Goal: Task Accomplishment & Management: Use online tool/utility

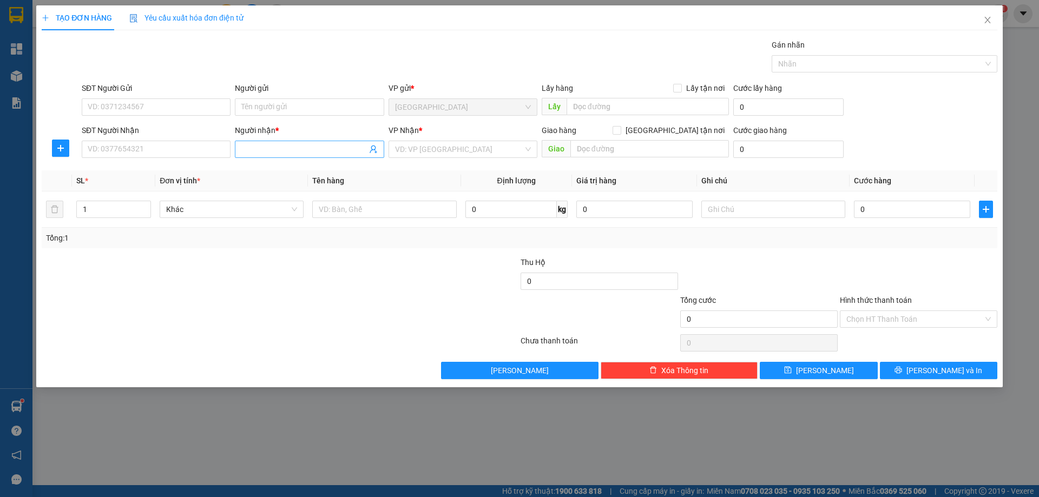
click at [273, 154] on input "Người nhận *" at bounding box center [303, 149] width 125 height 12
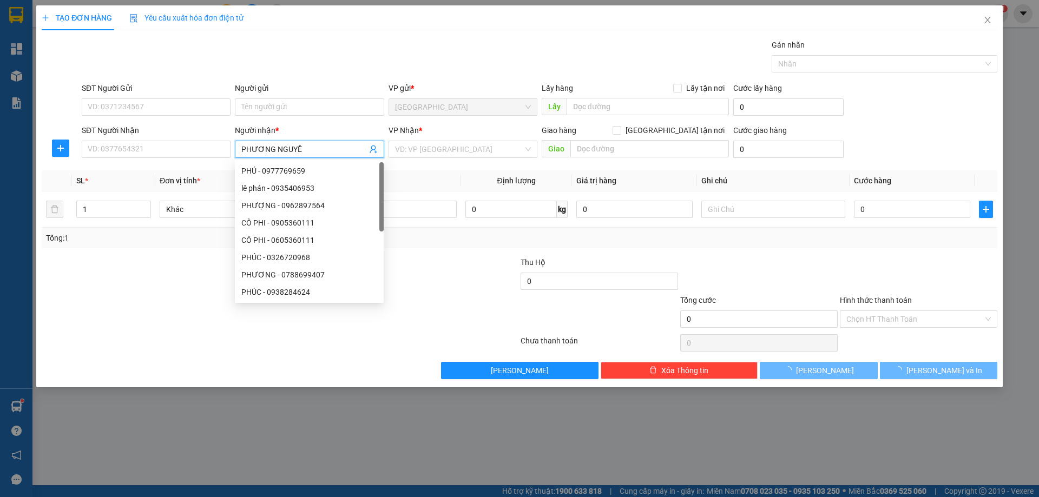
type input "[PERSON_NAME]"
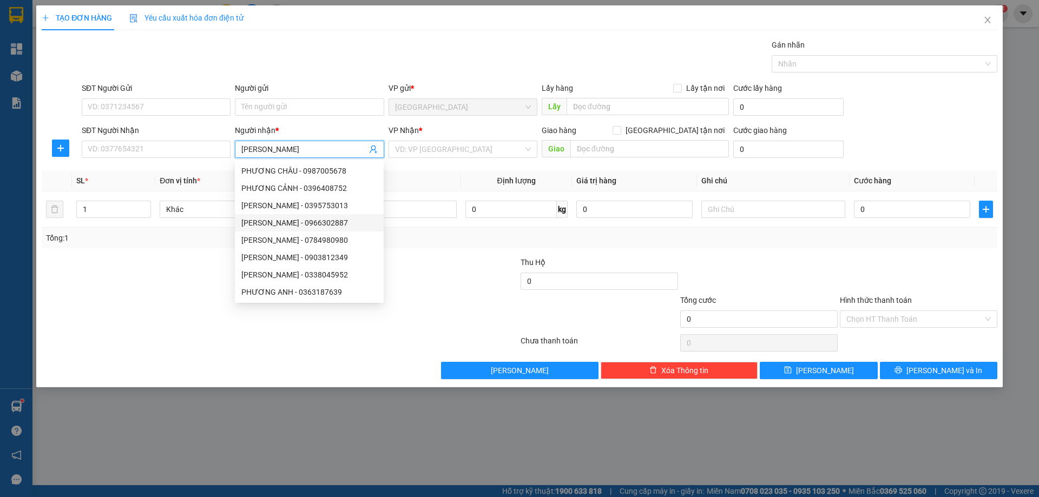
click at [353, 225] on div "[PERSON_NAME] - 0966302887" at bounding box center [309, 223] width 136 height 12
type input "0966302887"
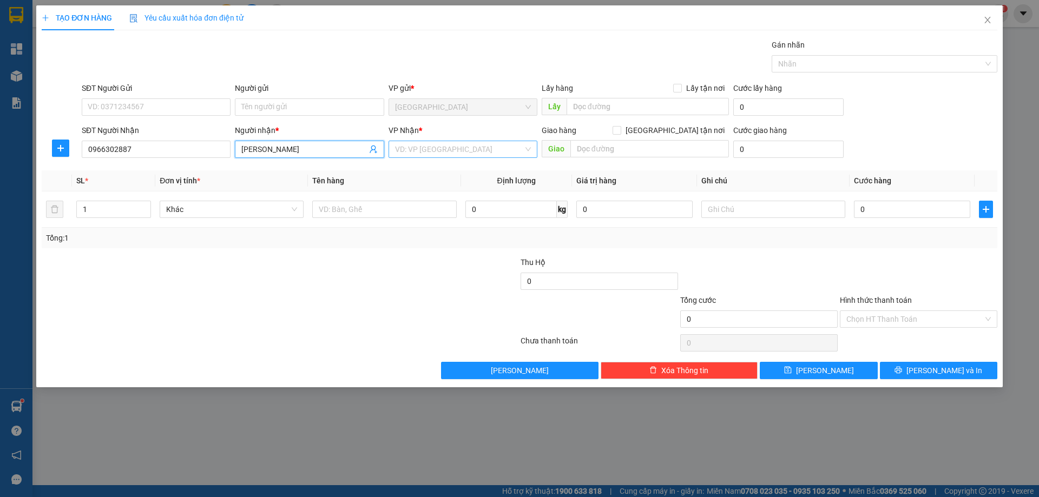
type input "[PERSON_NAME]"
click at [427, 151] on input "search" at bounding box center [459, 149] width 128 height 16
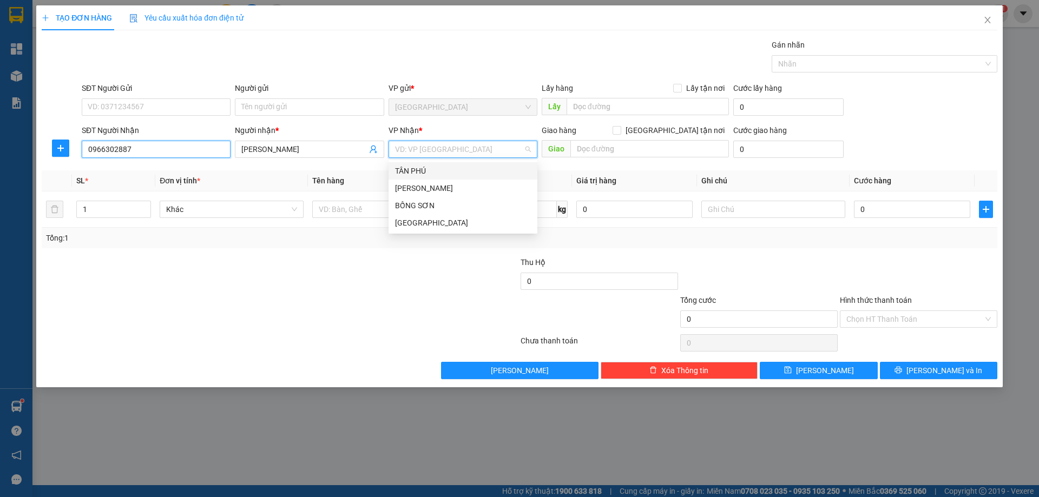
click at [175, 153] on input "0966302887" at bounding box center [156, 149] width 149 height 17
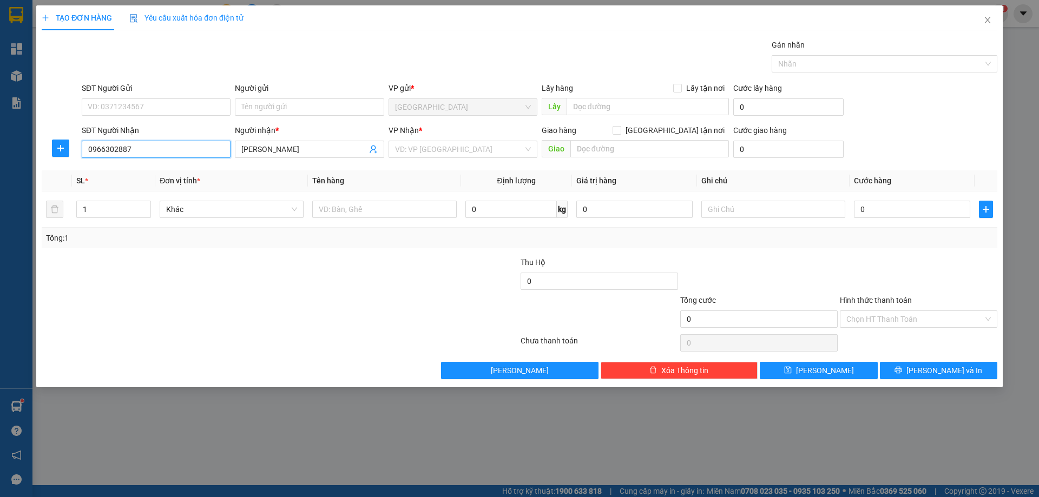
click at [175, 153] on input "0966302887" at bounding box center [156, 149] width 149 height 17
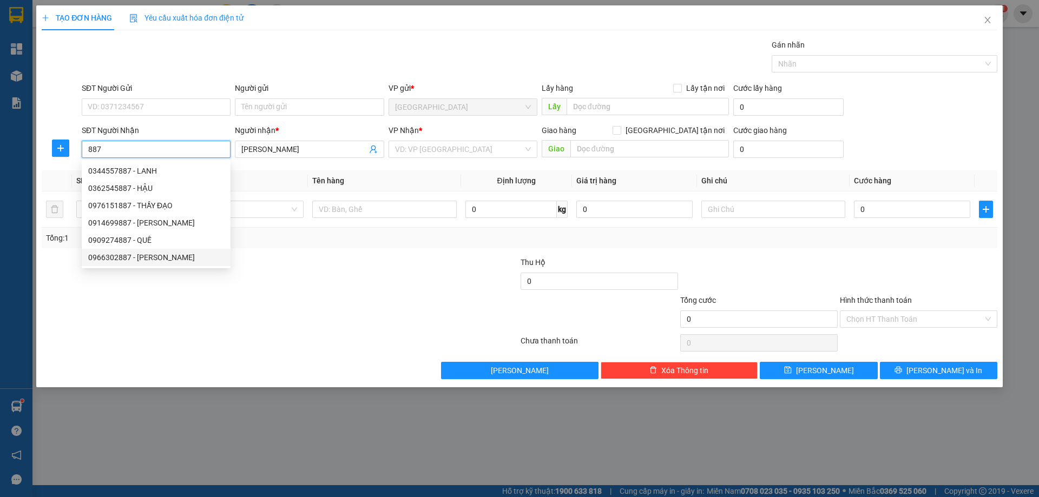
click at [141, 258] on div "0966302887 - [PERSON_NAME]" at bounding box center [156, 258] width 136 height 12
type input "0966302887"
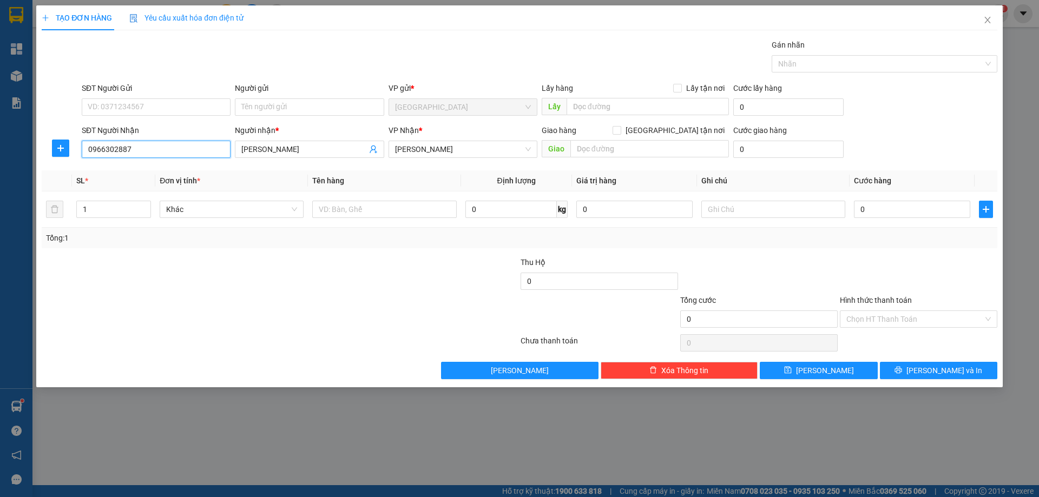
click at [171, 154] on input "0966302887" at bounding box center [156, 149] width 149 height 17
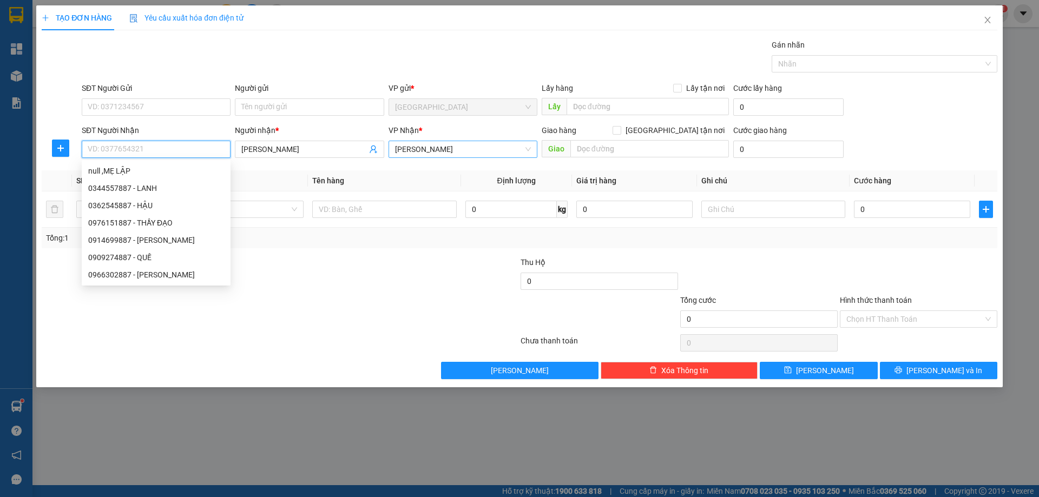
click at [441, 153] on span "[PERSON_NAME]" at bounding box center [463, 149] width 136 height 16
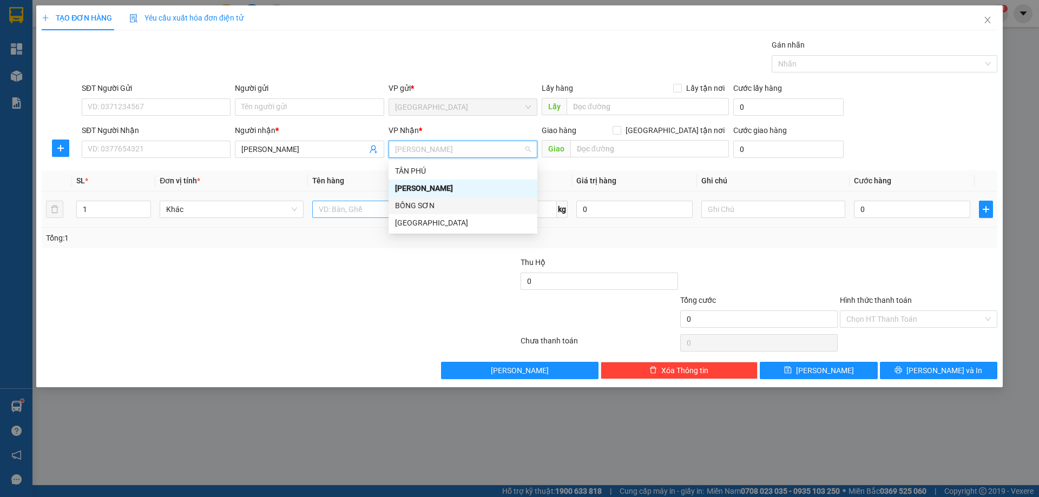
click at [419, 204] on div "BỒNG SƠN" at bounding box center [463, 206] width 136 height 12
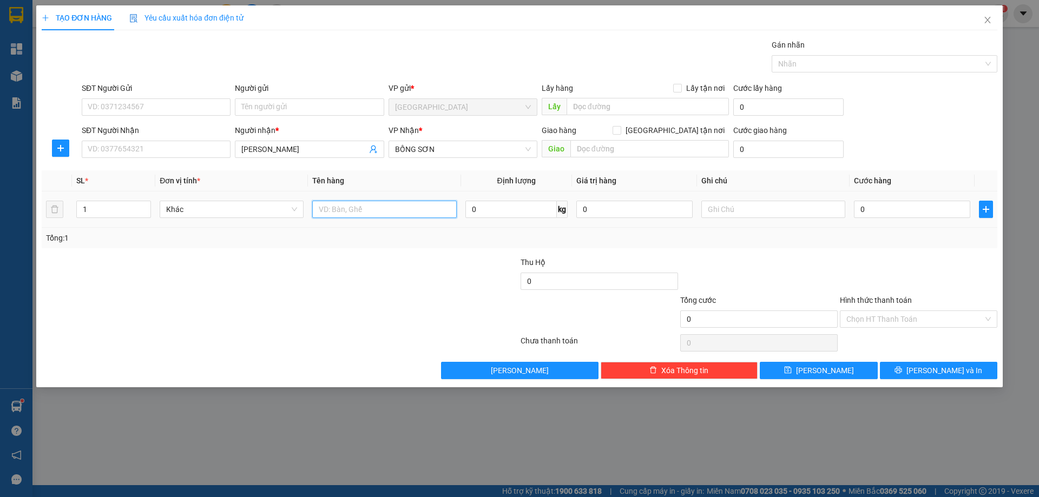
click at [409, 206] on input "text" at bounding box center [384, 209] width 144 height 17
type input "T"
click at [749, 213] on input "text" at bounding box center [773, 209] width 144 height 17
type input "C"
click at [334, 149] on input "[PERSON_NAME]" at bounding box center [303, 149] width 125 height 12
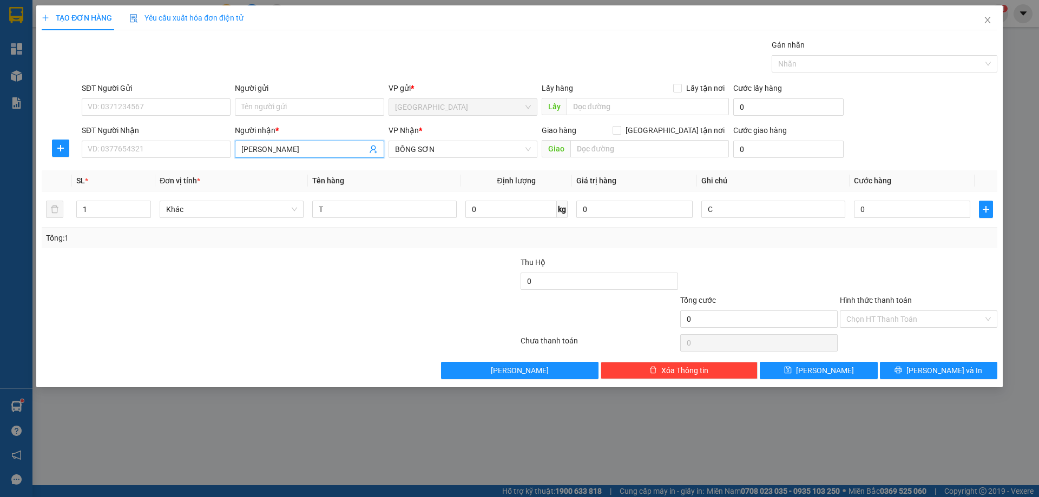
click at [334, 149] on input "[PERSON_NAME]" at bounding box center [303, 149] width 125 height 12
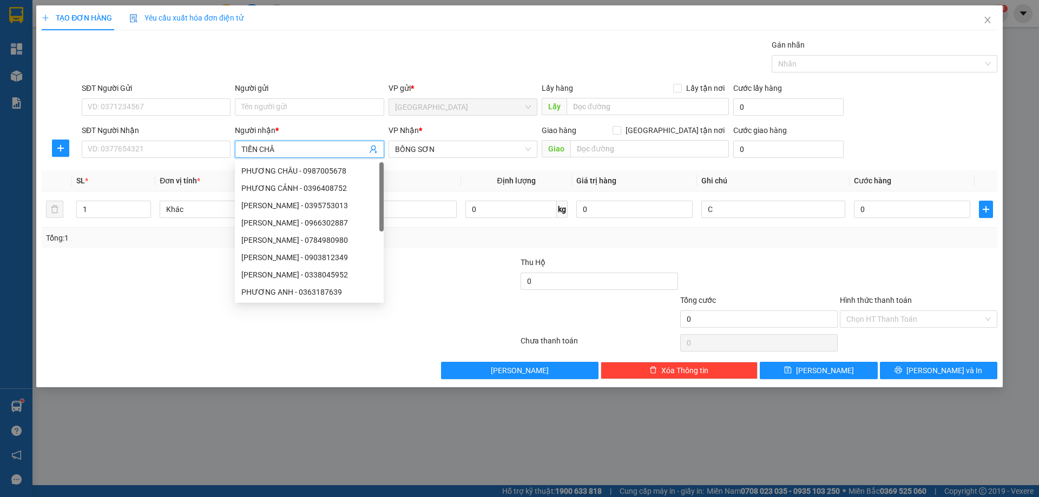
type input "TIẾN CHÂU"
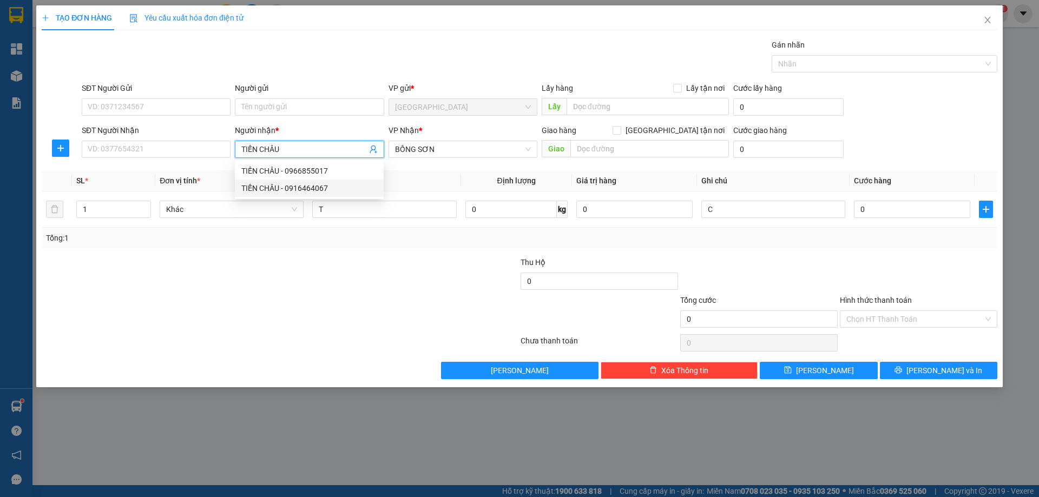
click at [330, 185] on div "TIẾN CHÂU - 0916464067" at bounding box center [309, 188] width 136 height 12
type input "0916464067"
click at [434, 153] on span "BỒNG SƠN" at bounding box center [463, 149] width 136 height 16
type input "TIẾN CHÂU"
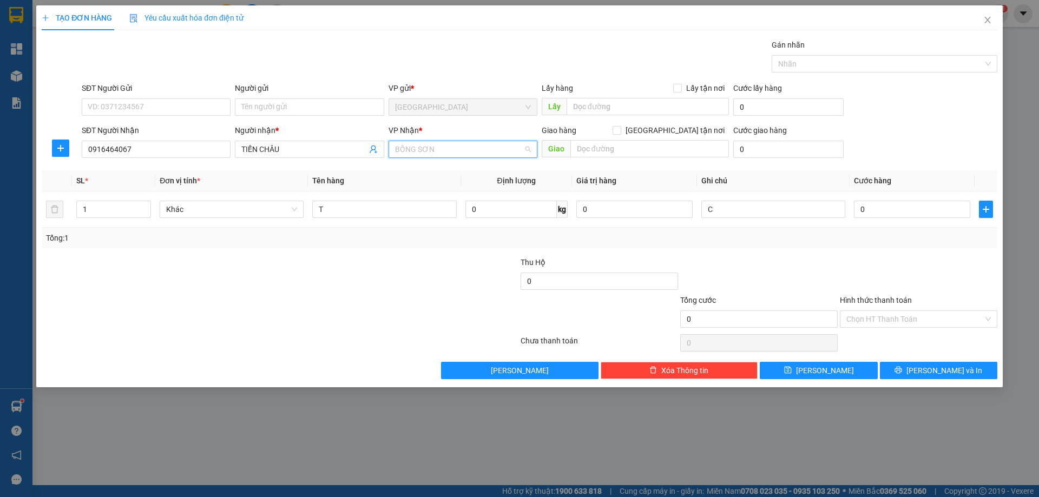
click at [434, 153] on span "BỒNG SƠN" at bounding box center [463, 149] width 136 height 16
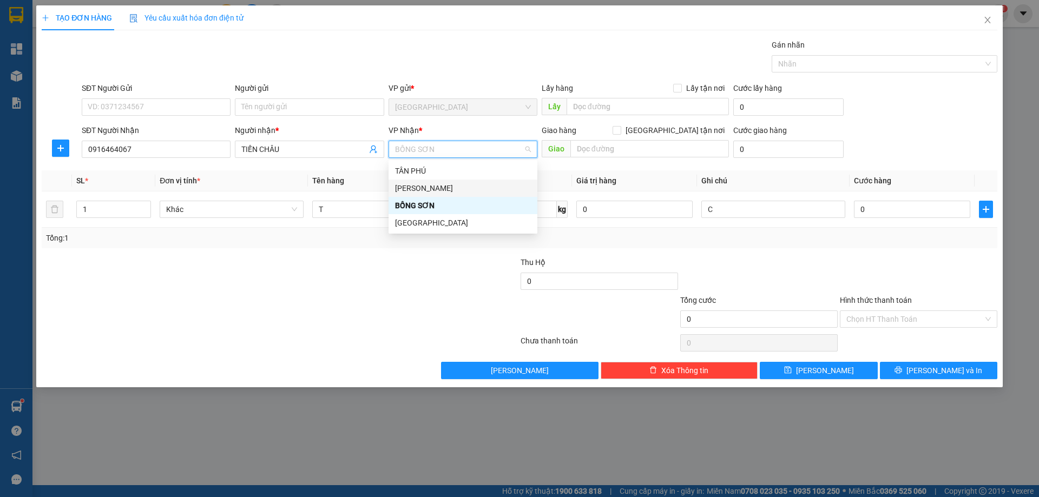
click at [429, 187] on div "[PERSON_NAME]" at bounding box center [463, 188] width 136 height 12
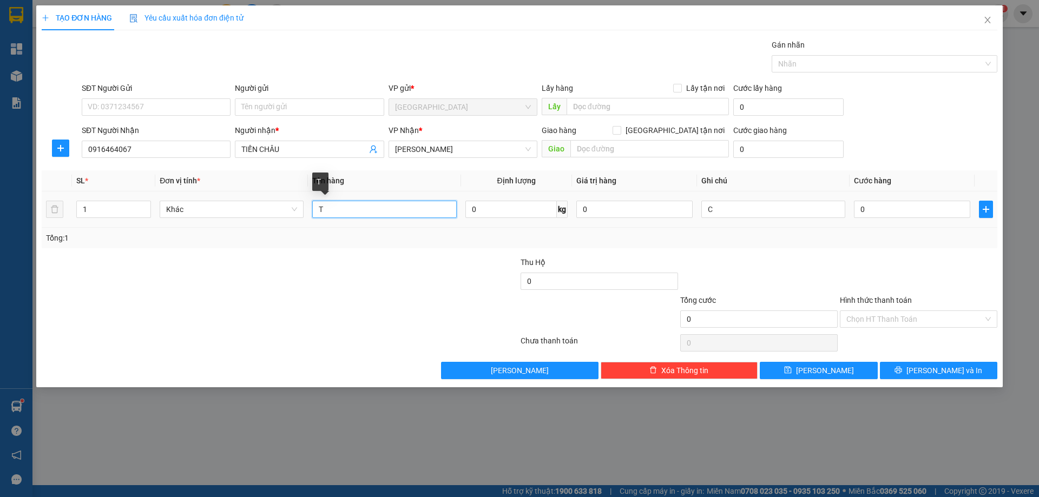
click at [391, 206] on input "T" at bounding box center [384, 209] width 144 height 17
click at [340, 209] on input "T" at bounding box center [384, 209] width 144 height 17
type input "4K"
click at [144, 207] on icon "up" at bounding box center [145, 207] width 4 height 4
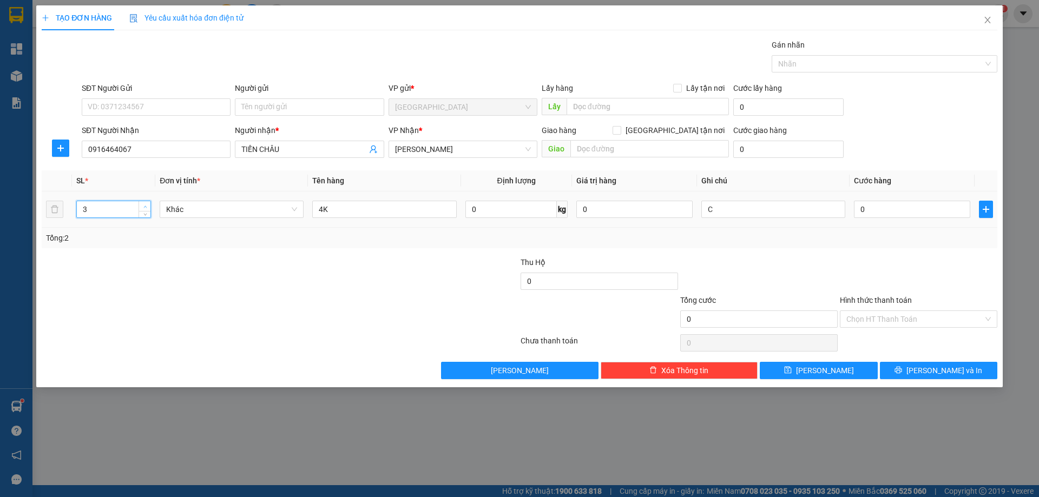
click at [144, 207] on icon "up" at bounding box center [144, 207] width 3 height 2
type input "4"
click at [148, 216] on span "Decrease Value" at bounding box center [144, 213] width 12 height 10
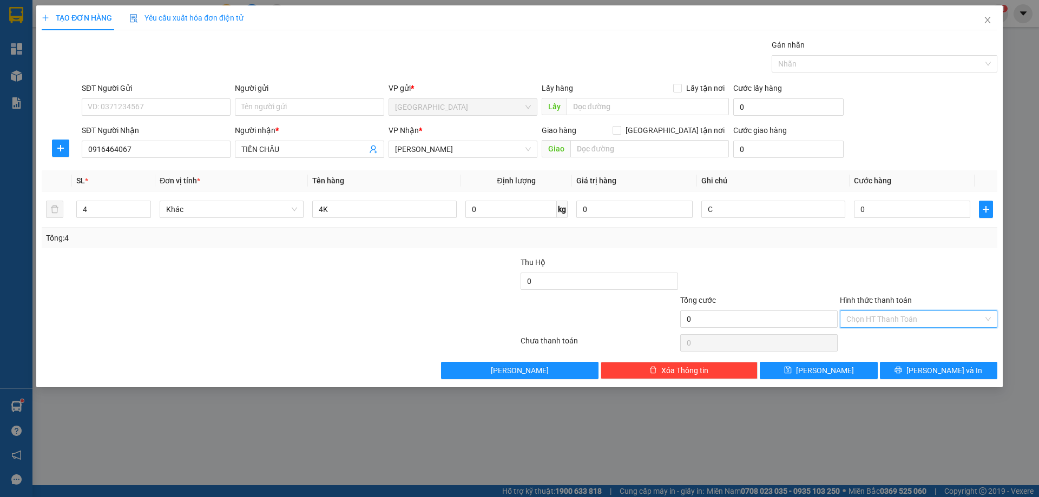
drag, startPoint x: 901, startPoint y: 314, endPoint x: 887, endPoint y: 344, distance: 32.9
click at [901, 315] on input "Hình thức thanh toán" at bounding box center [914, 319] width 137 height 16
drag, startPoint x: 884, startPoint y: 356, endPoint x: 793, endPoint y: 350, distance: 91.1
click at [884, 357] on div "Miễn phí" at bounding box center [918, 358] width 144 height 12
click at [844, 375] on button "[PERSON_NAME]" at bounding box center [817, 370] width 117 height 17
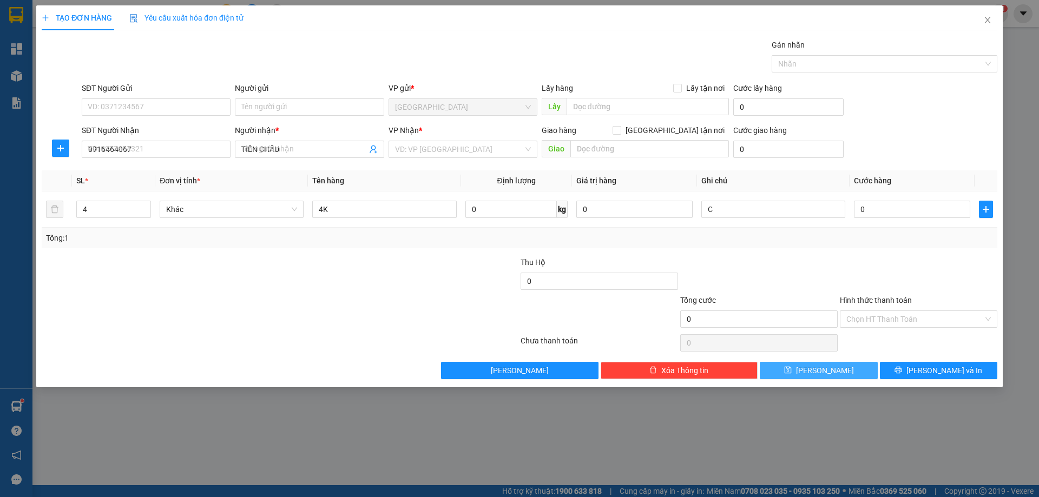
type input "1"
click at [990, 18] on icon "close" at bounding box center [987, 20] width 9 height 9
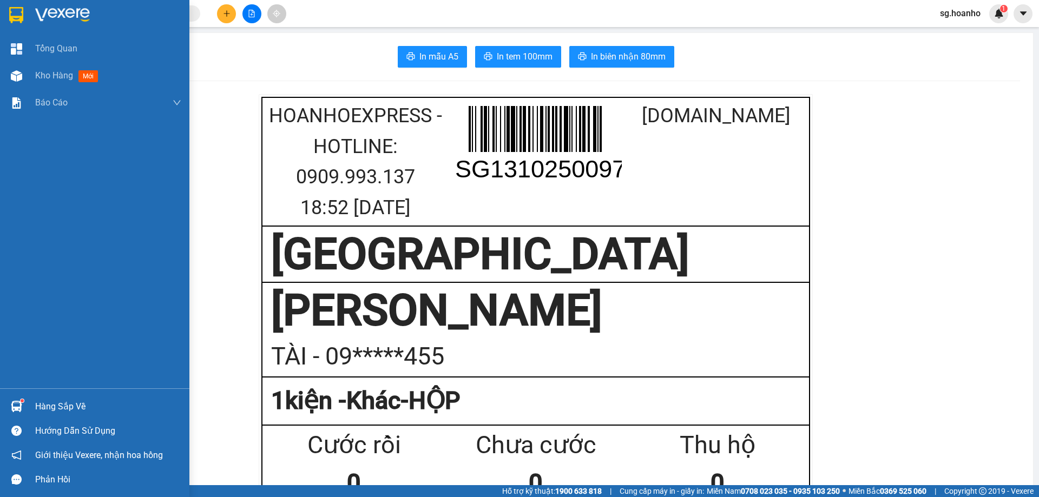
click at [8, 10] on div at bounding box center [16, 14] width 19 height 19
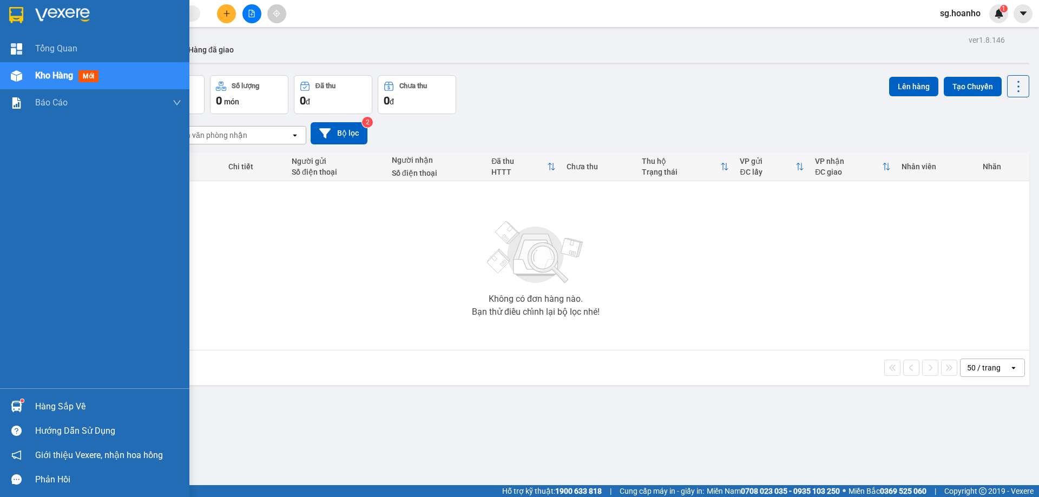
click at [24, 15] on div at bounding box center [16, 14] width 19 height 19
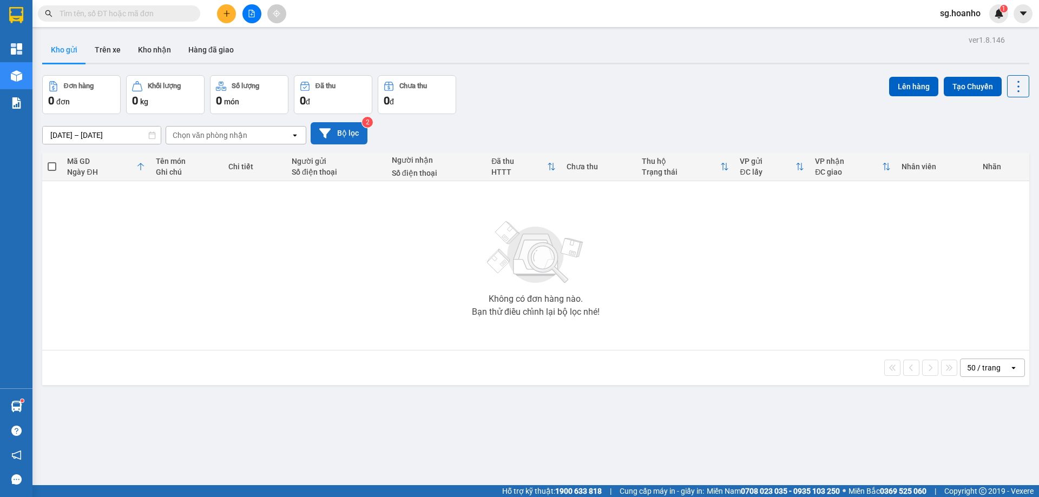
click at [338, 137] on button "Bộ lọc" at bounding box center [338, 133] width 57 height 22
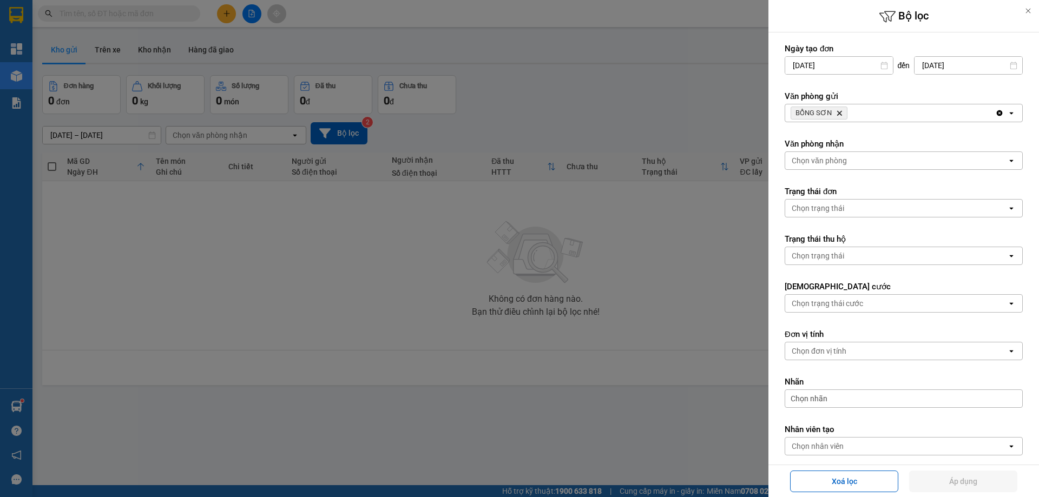
click at [836, 111] on icon "Delete" at bounding box center [839, 113] width 6 height 6
click at [836, 111] on div "Chọn văn phòng" at bounding box center [818, 113] width 55 height 11
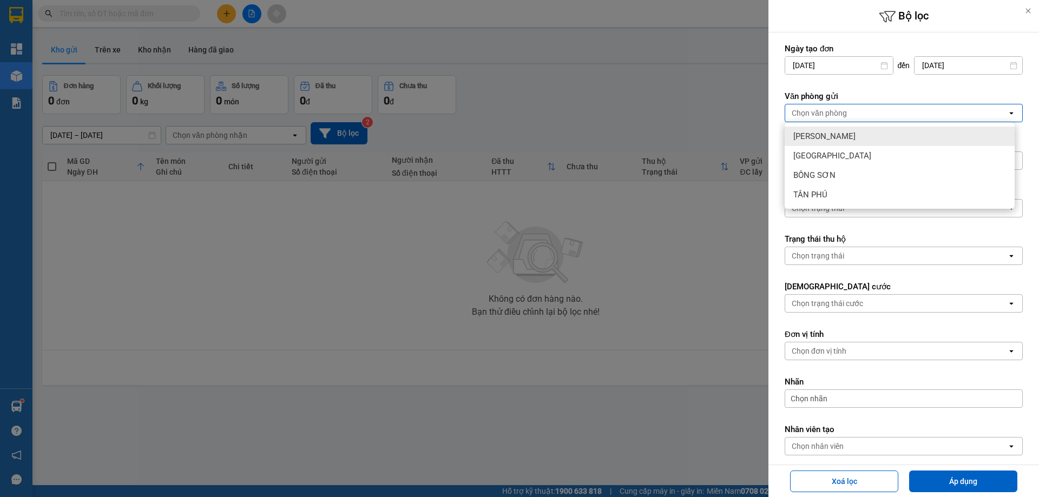
drag, startPoint x: 684, startPoint y: 114, endPoint x: 281, endPoint y: 62, distance: 406.3
click at [684, 113] on div at bounding box center [519, 248] width 1039 height 497
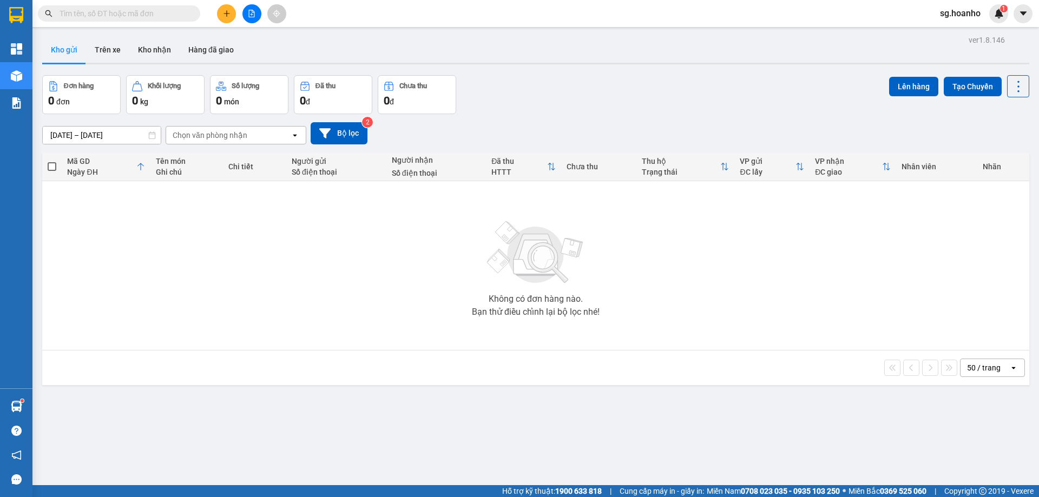
click at [226, 15] on icon "plus" at bounding box center [227, 14] width 8 height 8
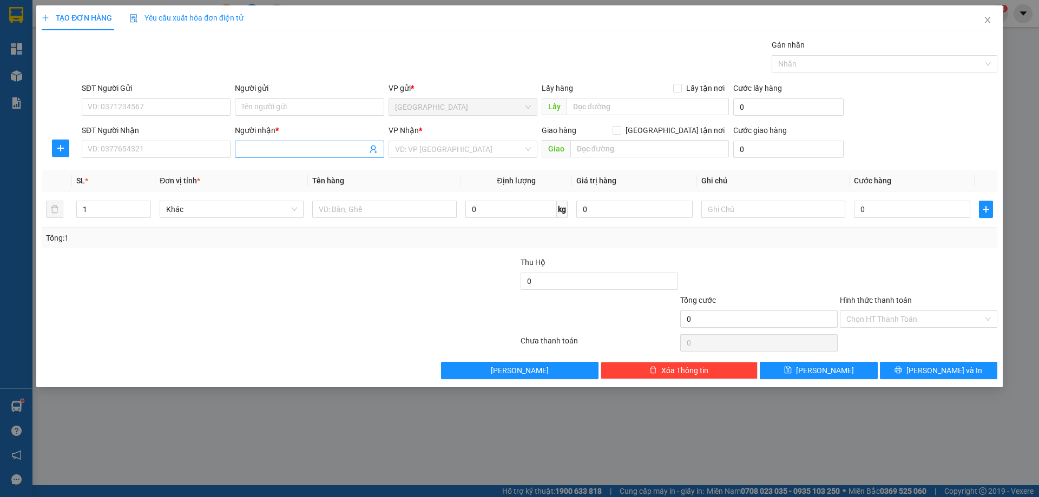
click at [273, 148] on input "Người nhận *" at bounding box center [303, 149] width 125 height 12
type input "[PERSON_NAME]"
click at [428, 152] on input "search" at bounding box center [459, 149] width 128 height 16
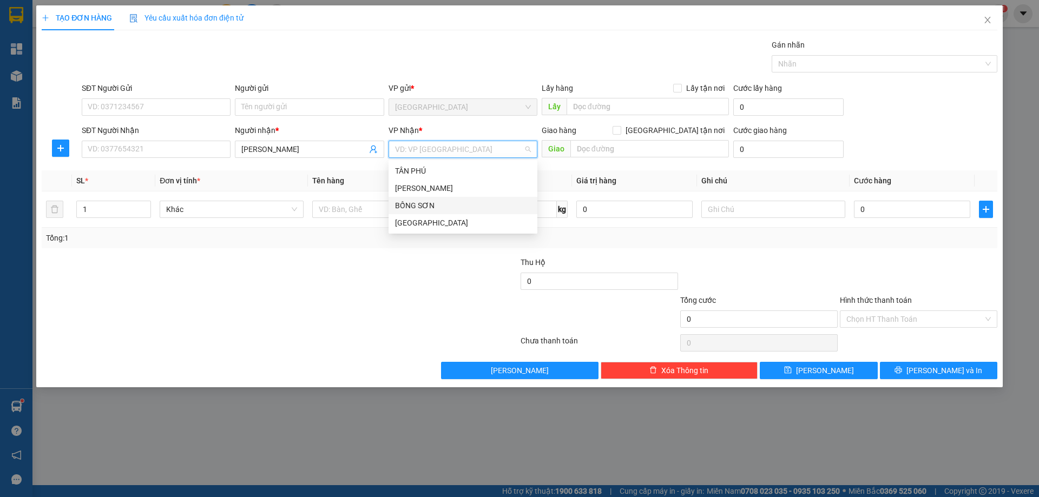
click at [427, 209] on div "BỒNG SƠN" at bounding box center [463, 206] width 136 height 12
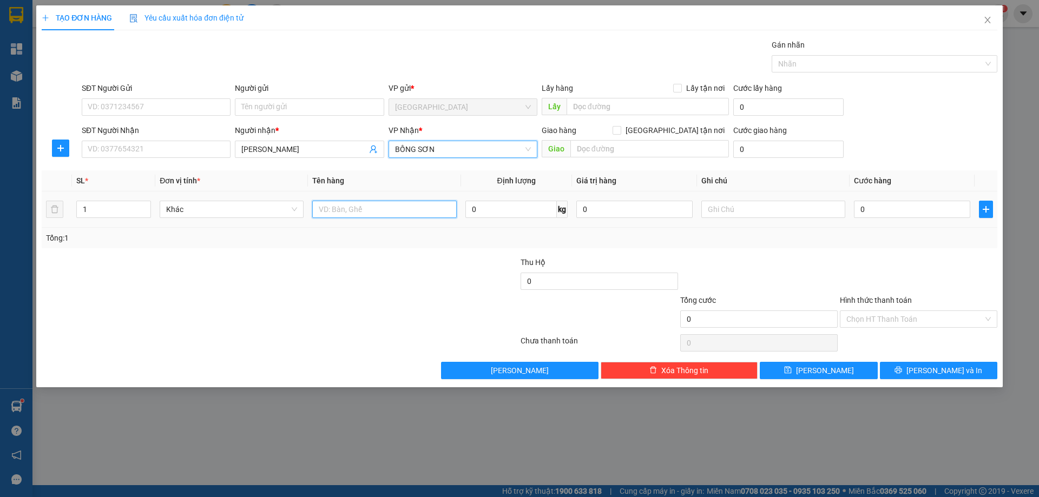
click at [407, 206] on input "text" at bounding box center [384, 209] width 144 height 17
type input "T XỐP"
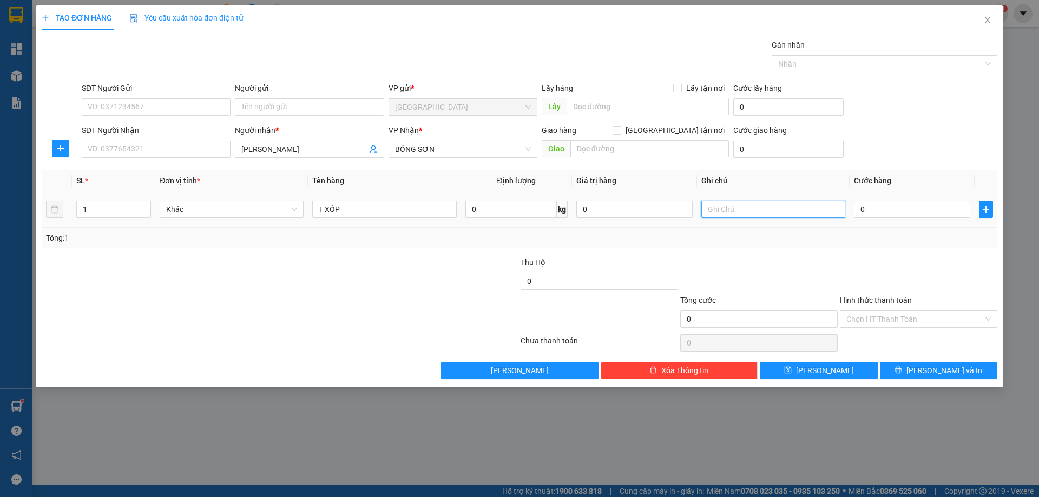
click at [736, 213] on input "text" at bounding box center [773, 209] width 144 height 17
type input "C"
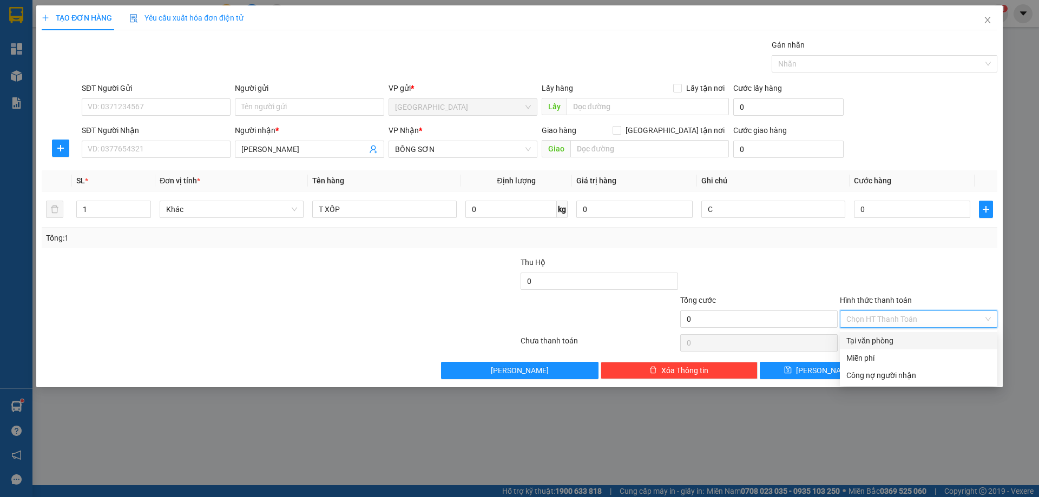
drag, startPoint x: 885, startPoint y: 321, endPoint x: 882, endPoint y: 341, distance: 19.7
click at [886, 324] on input "Hình thức thanh toán" at bounding box center [914, 319] width 137 height 16
click at [880, 361] on div "Miễn phí" at bounding box center [918, 358] width 144 height 12
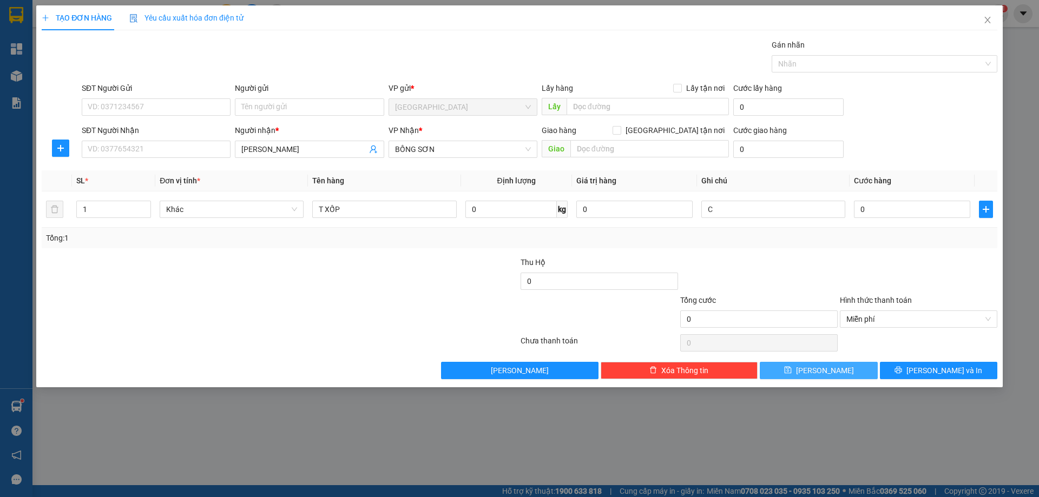
click at [855, 375] on button "[PERSON_NAME]" at bounding box center [817, 370] width 117 height 17
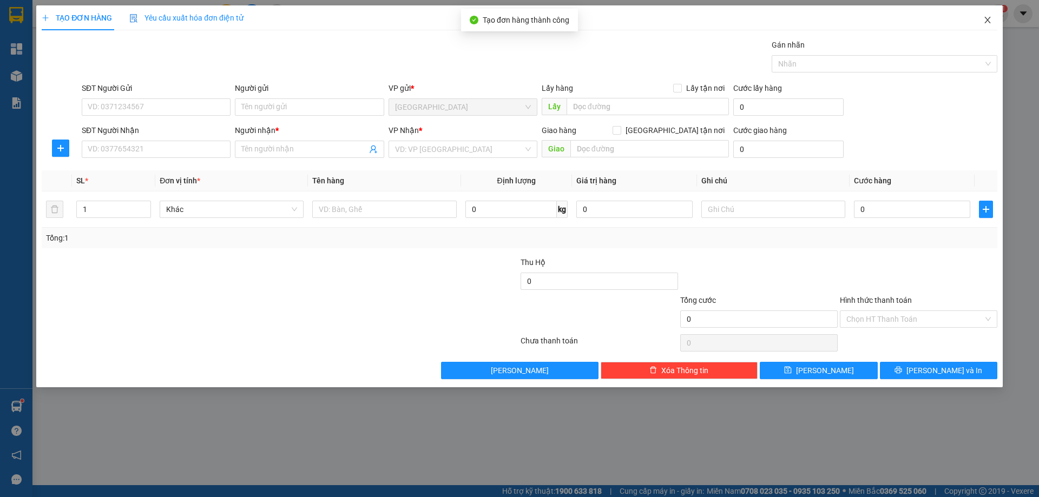
click at [986, 17] on icon "close" at bounding box center [987, 20] width 9 height 9
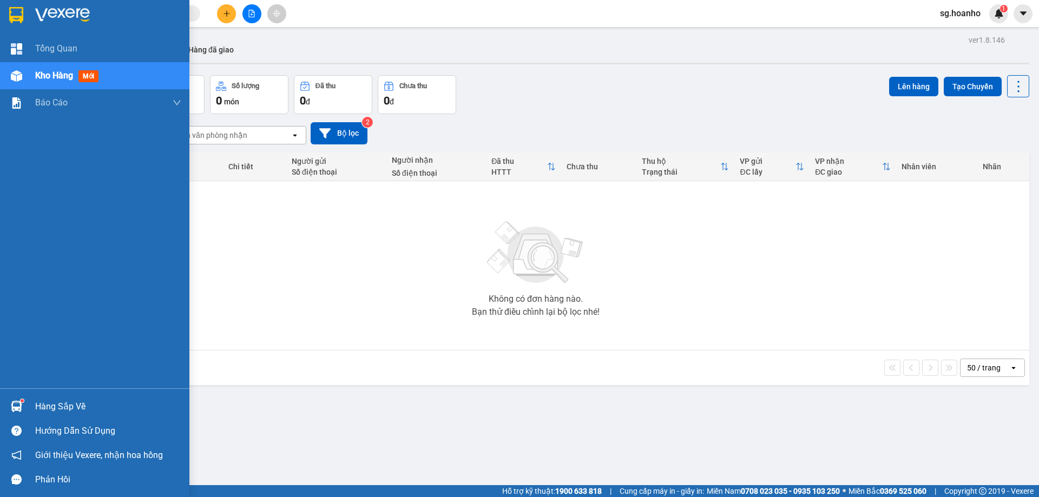
drag, startPoint x: 19, startPoint y: 8, endPoint x: 23, endPoint y: 2, distance: 7.1
click at [19, 8] on img at bounding box center [16, 15] width 14 height 16
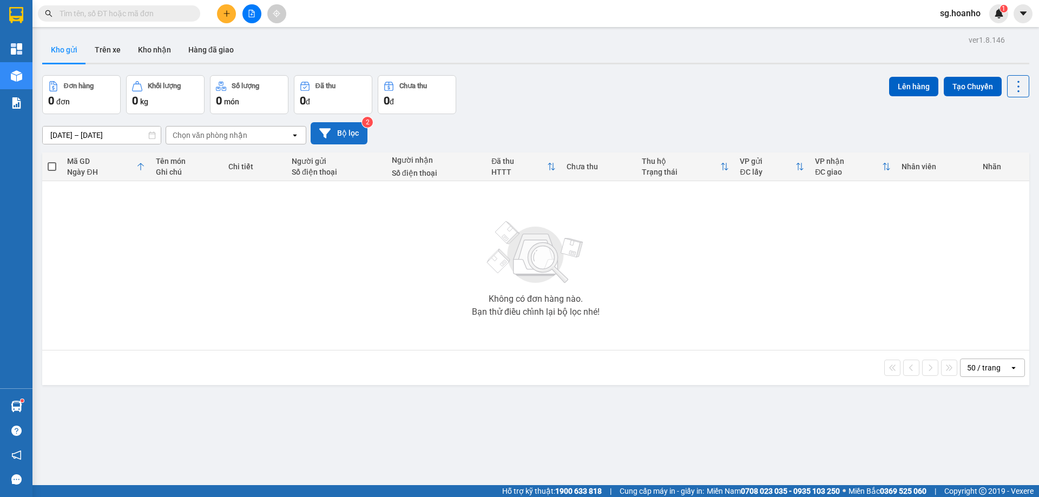
click at [342, 129] on button "Bộ lọc" at bounding box center [338, 133] width 57 height 22
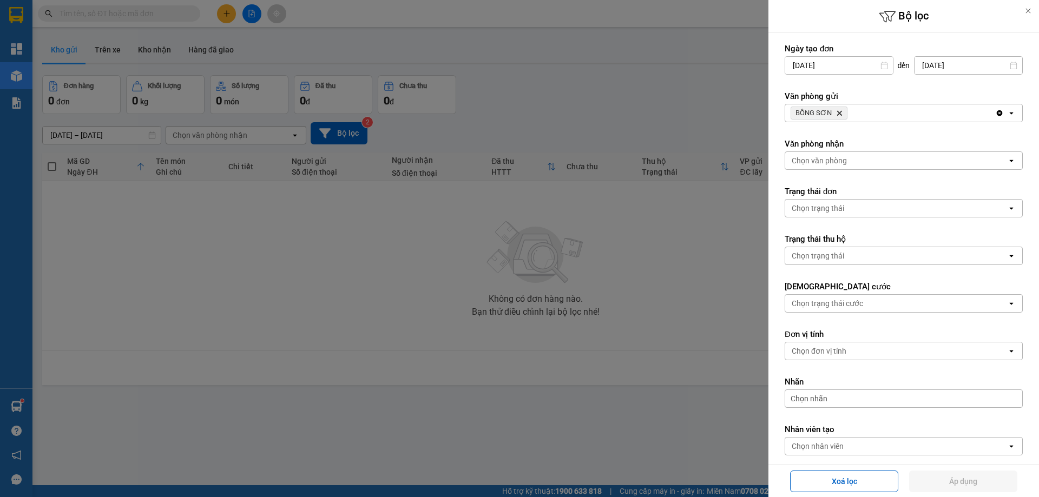
click at [834, 114] on span "BỒNG SƠN Delete" at bounding box center [818, 113] width 57 height 13
click at [836, 114] on icon "Delete" at bounding box center [839, 113] width 6 height 6
click at [836, 114] on div "Chọn văn phòng" at bounding box center [818, 113] width 55 height 11
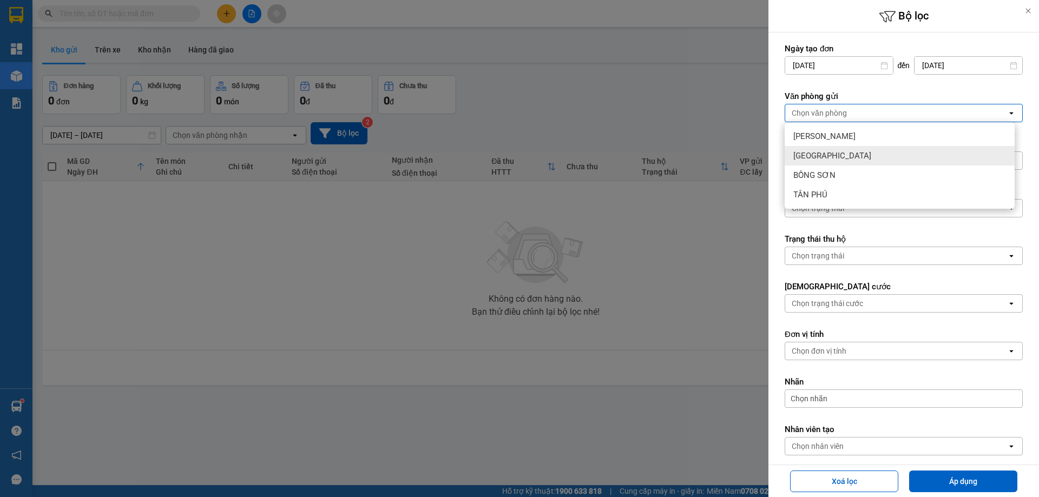
click at [816, 155] on span "[GEOGRAPHIC_DATA]" at bounding box center [832, 155] width 78 height 11
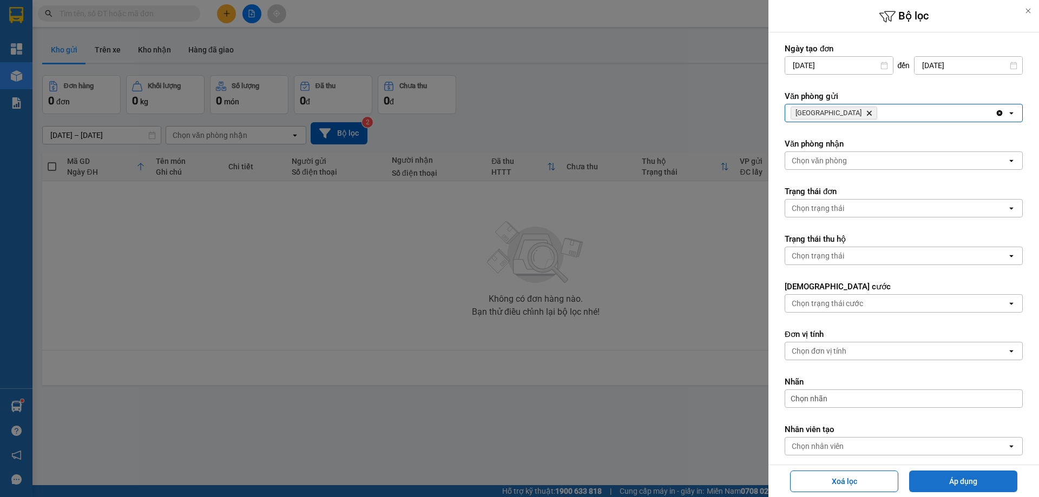
click at [946, 478] on button "Áp dụng" at bounding box center [963, 482] width 108 height 22
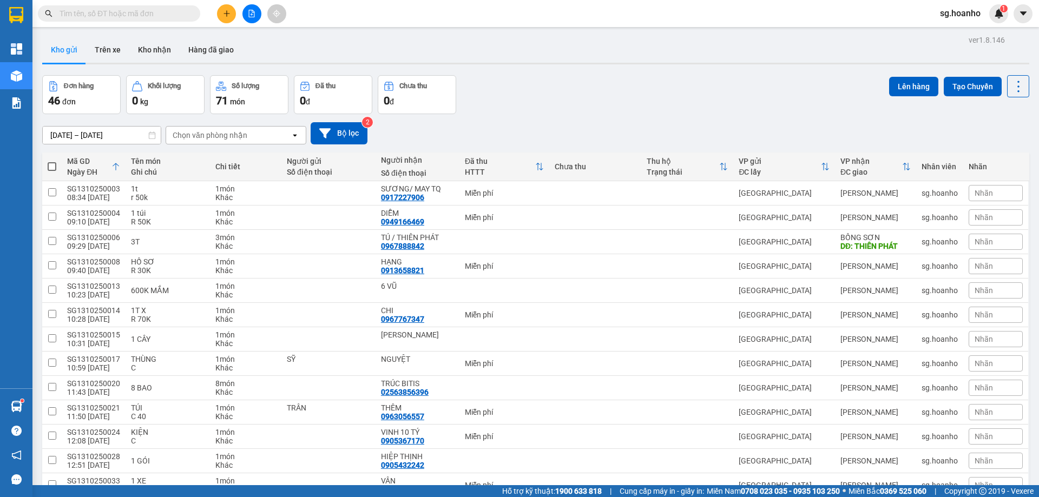
click at [50, 169] on span at bounding box center [52, 166] width 9 height 9
click at [52, 161] on input "checkbox" at bounding box center [52, 161] width 0 height 0
checkbox input "true"
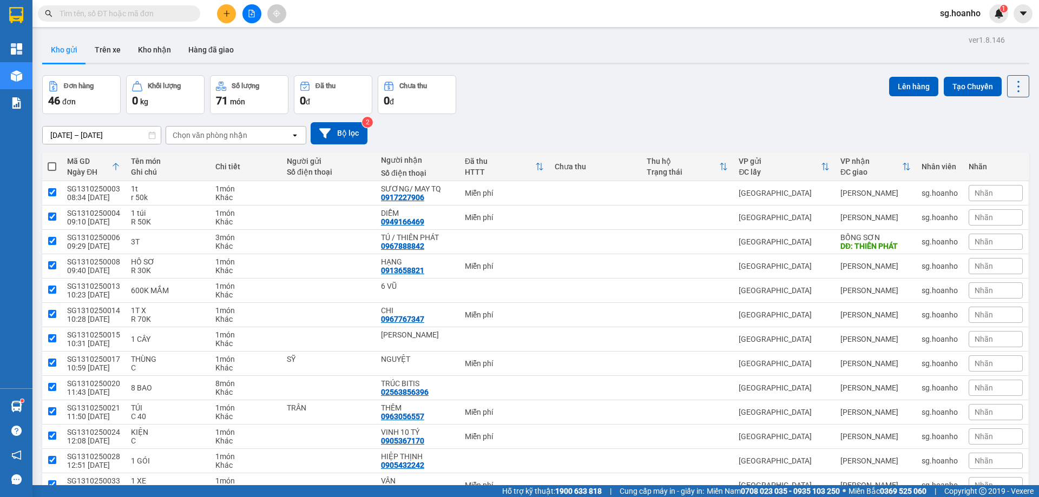
checkbox input "true"
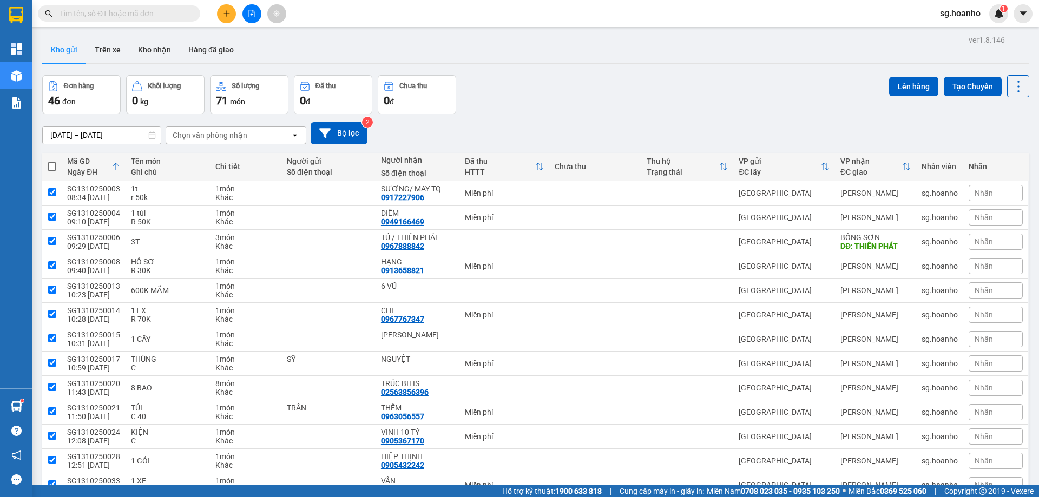
checkbox input "true"
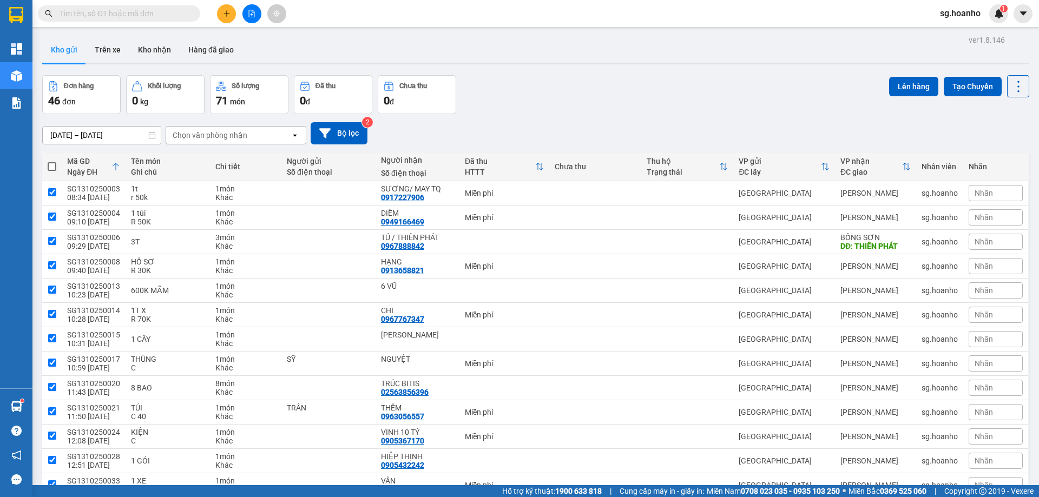
checkbox input "true"
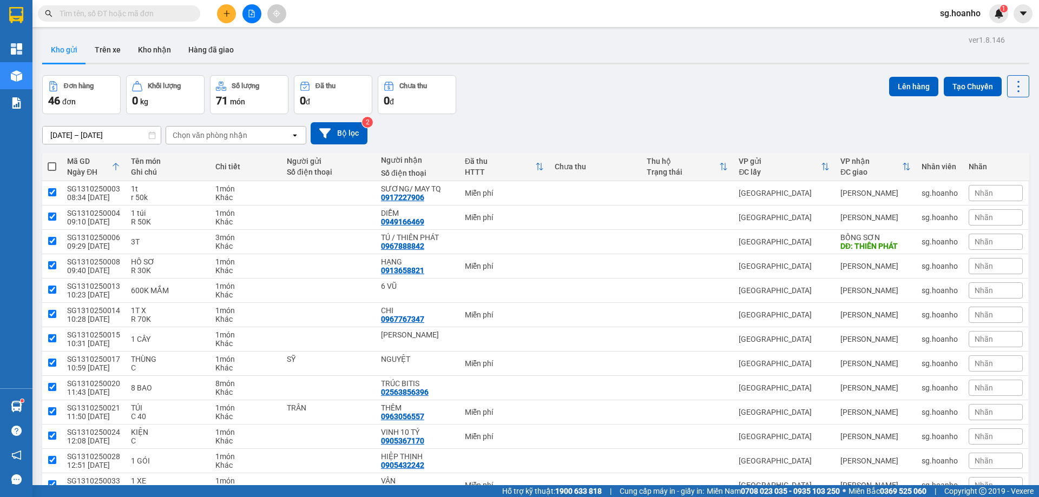
checkbox input "true"
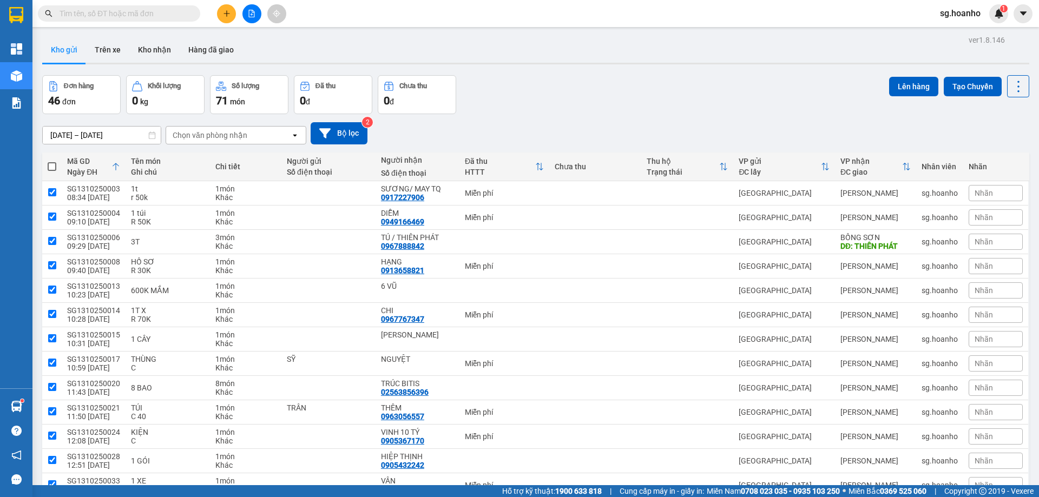
checkbox input "true"
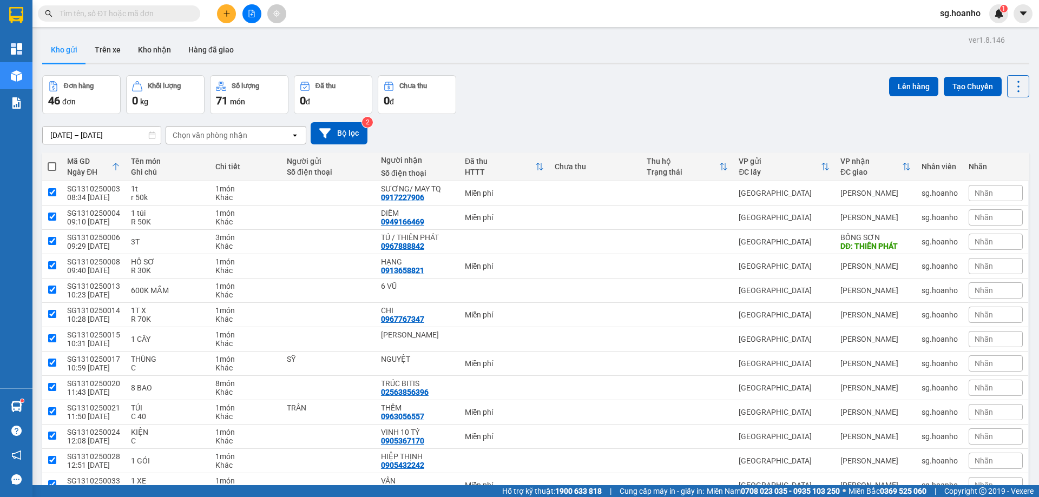
checkbox input "true"
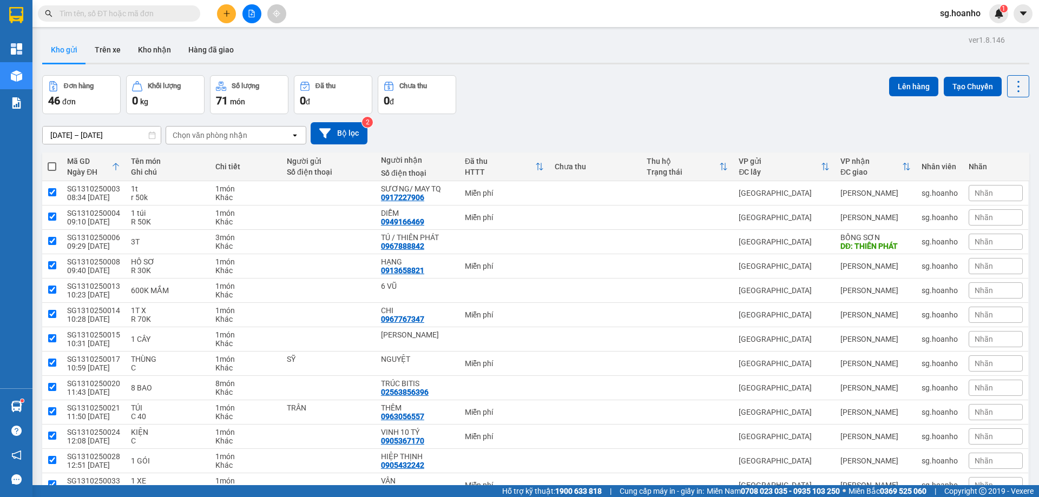
checkbox input "true"
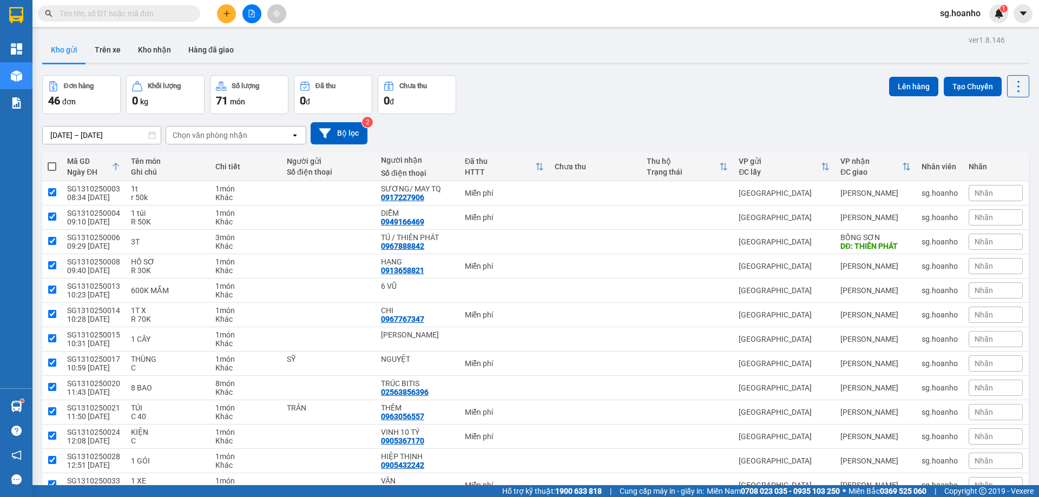
checkbox input "true"
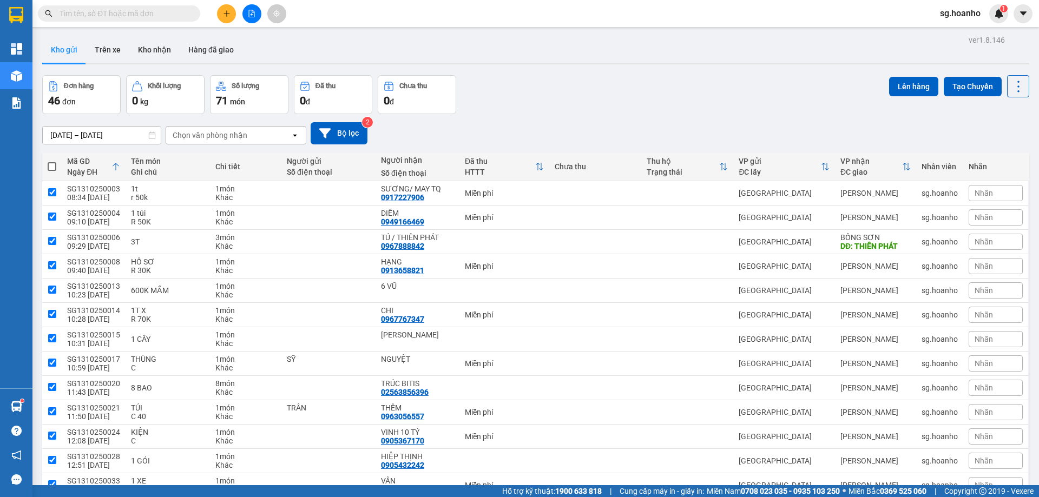
checkbox input "true"
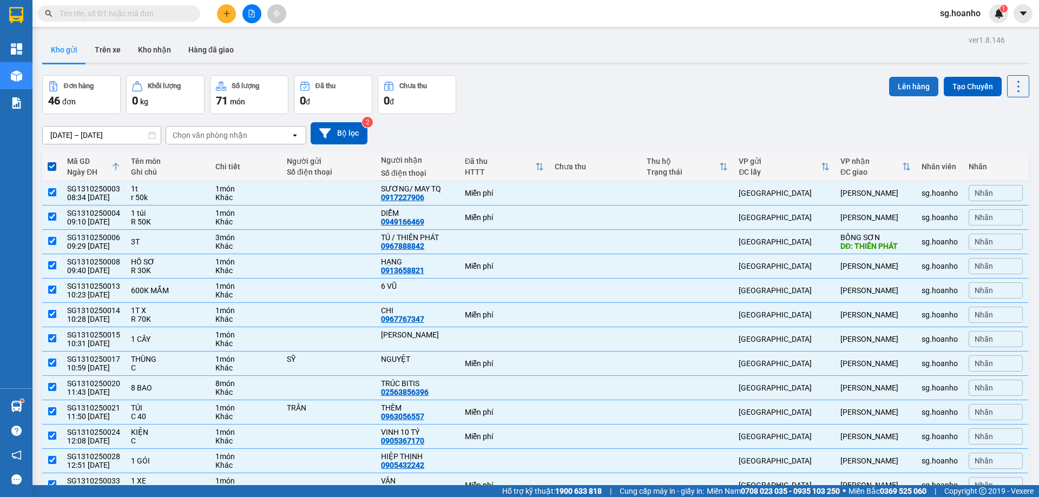
click at [911, 85] on button "Lên hàng" at bounding box center [913, 86] width 49 height 19
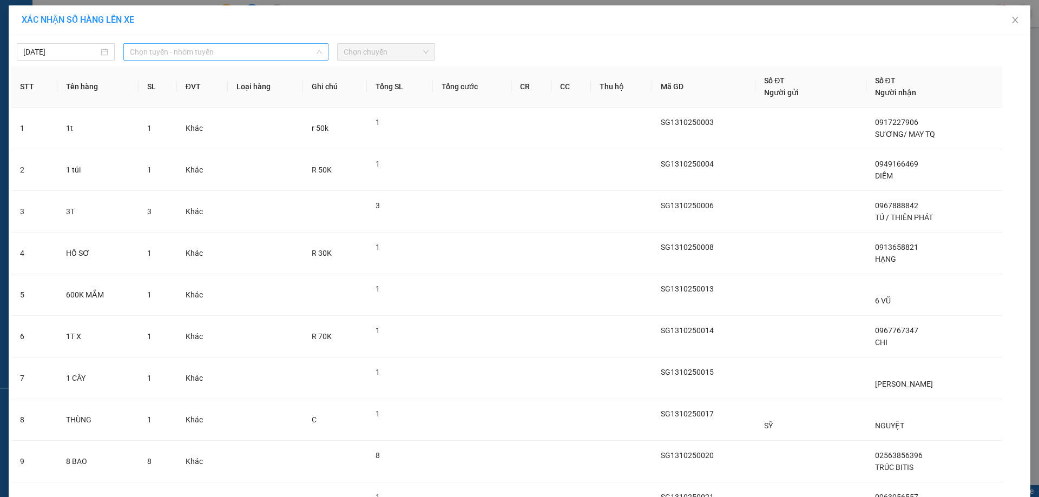
click at [192, 47] on span "Chọn tuyến - nhóm tuyến" at bounding box center [226, 52] width 192 height 16
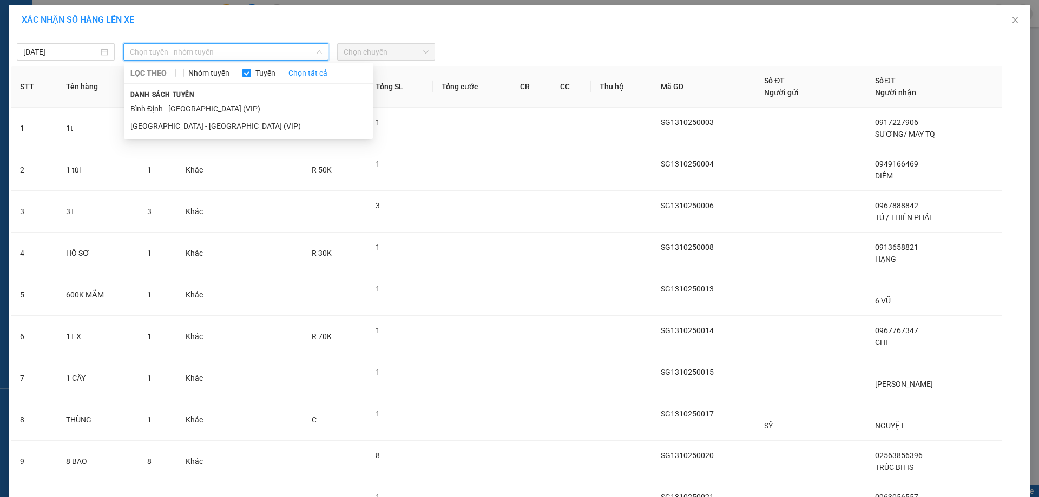
drag, startPoint x: 194, startPoint y: 121, endPoint x: 132, endPoint y: 98, distance: 66.0
click at [194, 121] on li "[GEOGRAPHIC_DATA] - [GEOGRAPHIC_DATA] (VIP)" at bounding box center [248, 125] width 249 height 17
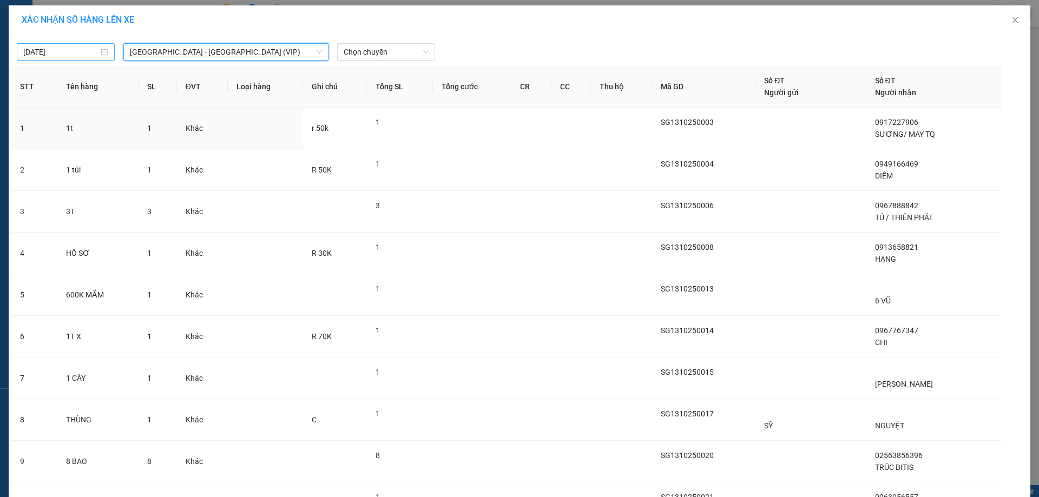
click at [74, 52] on input "[DATE]" at bounding box center [60, 52] width 75 height 12
click at [511, 49] on div at bounding box center [648, 51] width 421 height 17
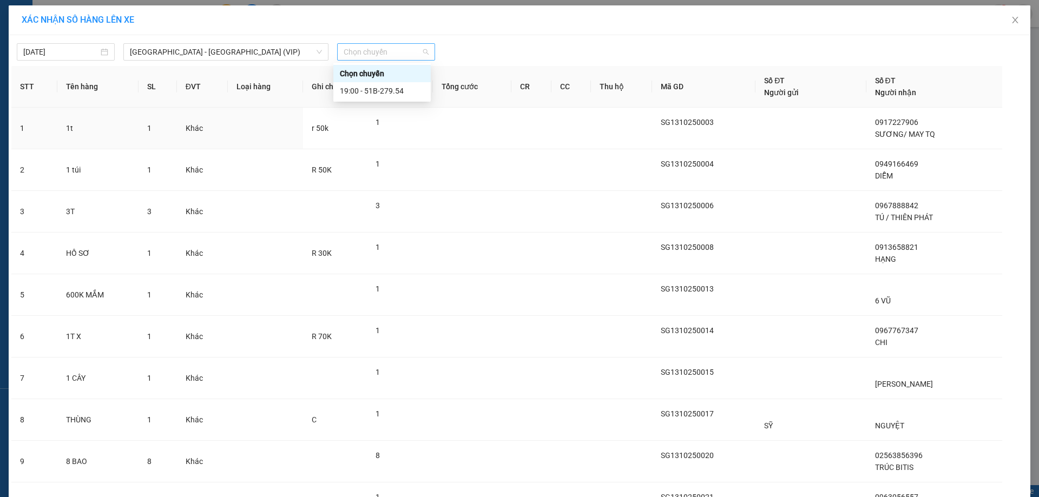
drag, startPoint x: 388, startPoint y: 52, endPoint x: 387, endPoint y: 72, distance: 20.0
click at [388, 52] on span "Chọn chuyến" at bounding box center [385, 52] width 85 height 16
click at [386, 88] on div "19:00 - 51B-279.54" at bounding box center [382, 91] width 84 height 12
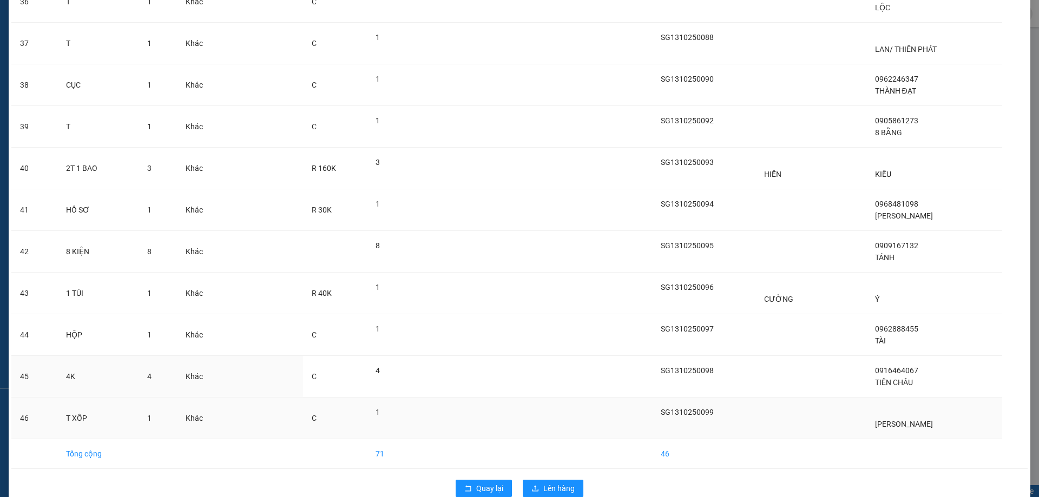
scroll to position [1612, 0]
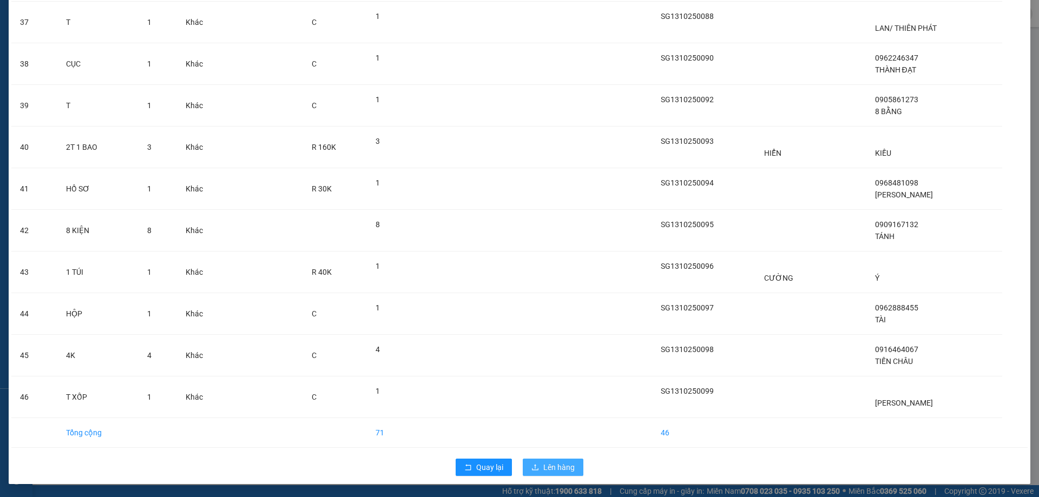
click at [559, 471] on span "Lên hàng" at bounding box center [558, 467] width 31 height 12
